Goal: Find specific page/section

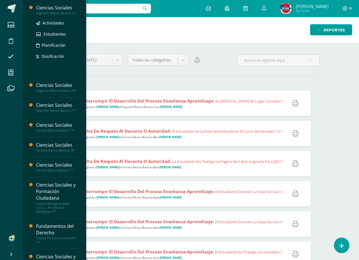
click at [40, 7] on div "Ciencias Sociales" at bounding box center [57, 8] width 43 height 7
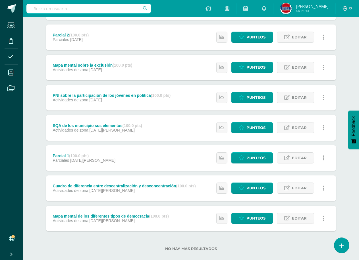
scroll to position [140, 0]
